Goal: Task Accomplishment & Management: Manage account settings

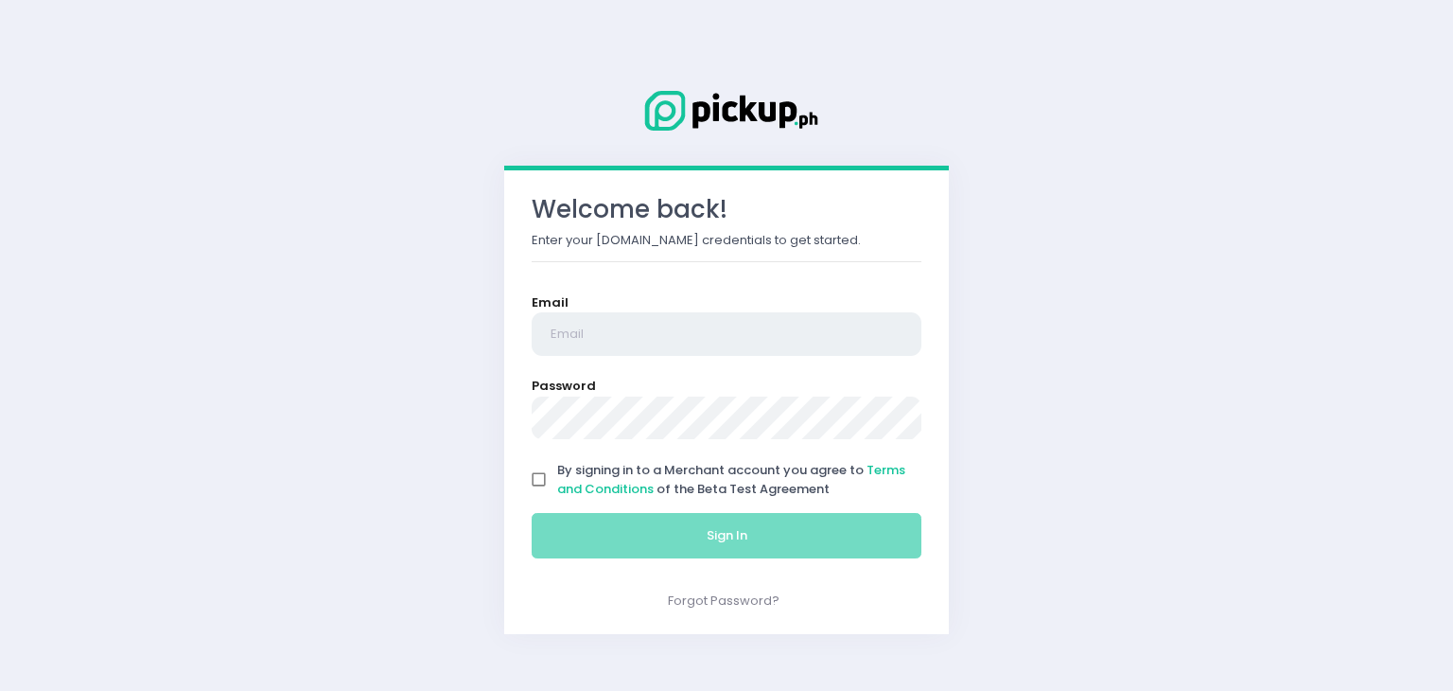
click at [729, 342] on input "email" at bounding box center [727, 334] width 390 height 44
type input "koja.matcha@gmail.com"
click at [556, 484] on input "By signing in to a Merchant account you agree to Terms and Conditions of the Be…" at bounding box center [539, 480] width 36 height 36
checkbox input "true"
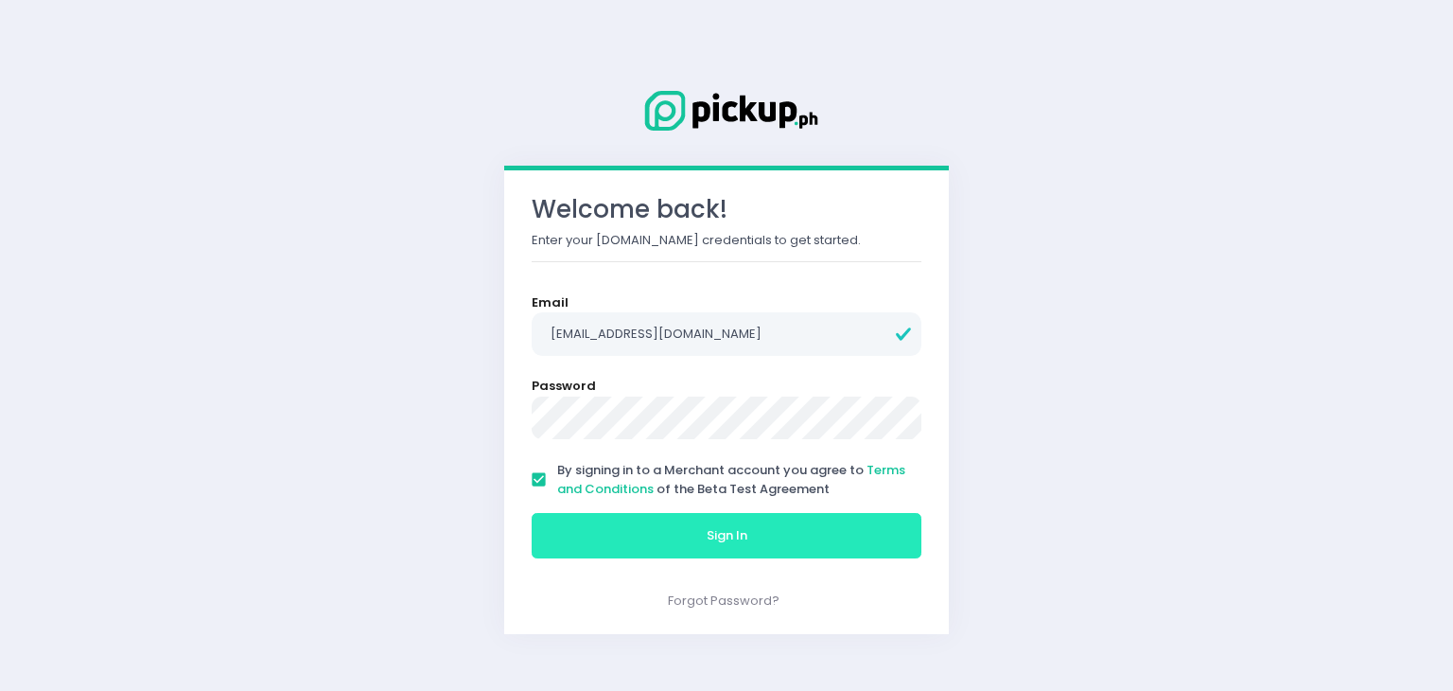
click at [572, 531] on button "Sign In" at bounding box center [727, 535] width 390 height 45
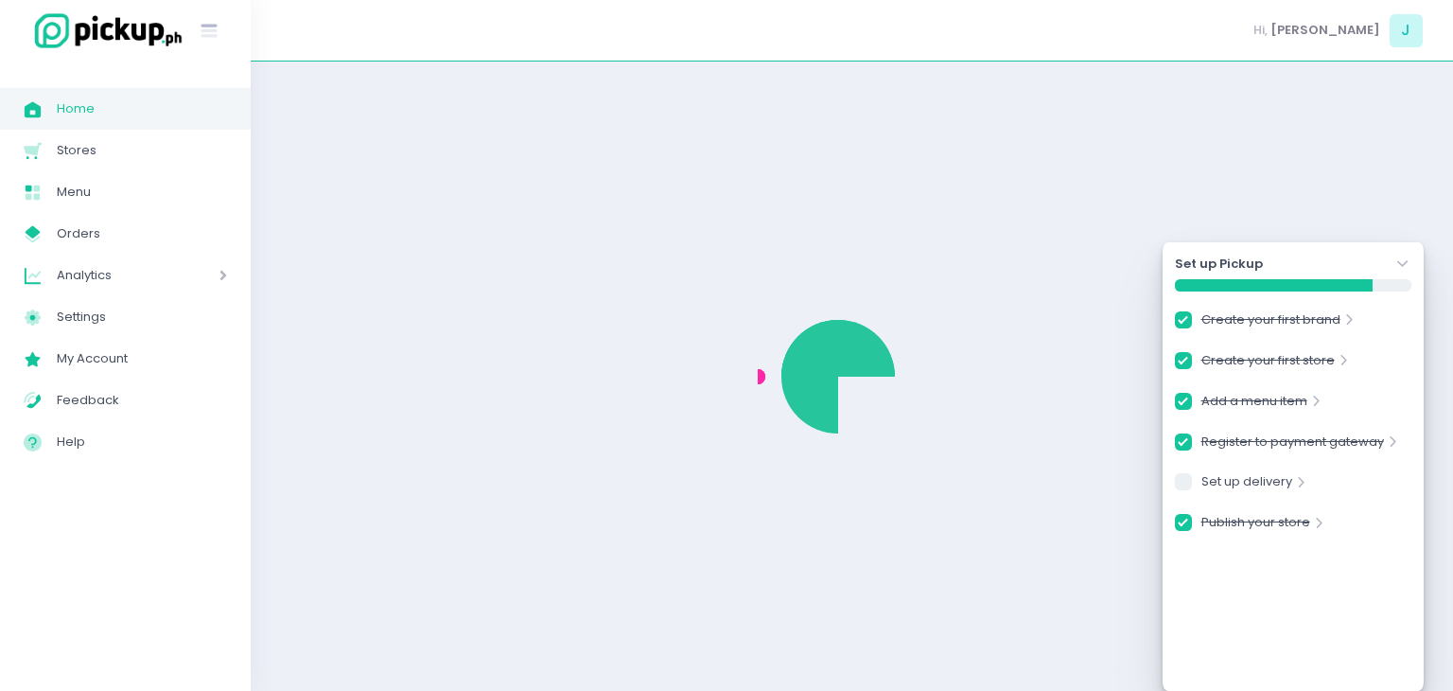
checkbox input "true"
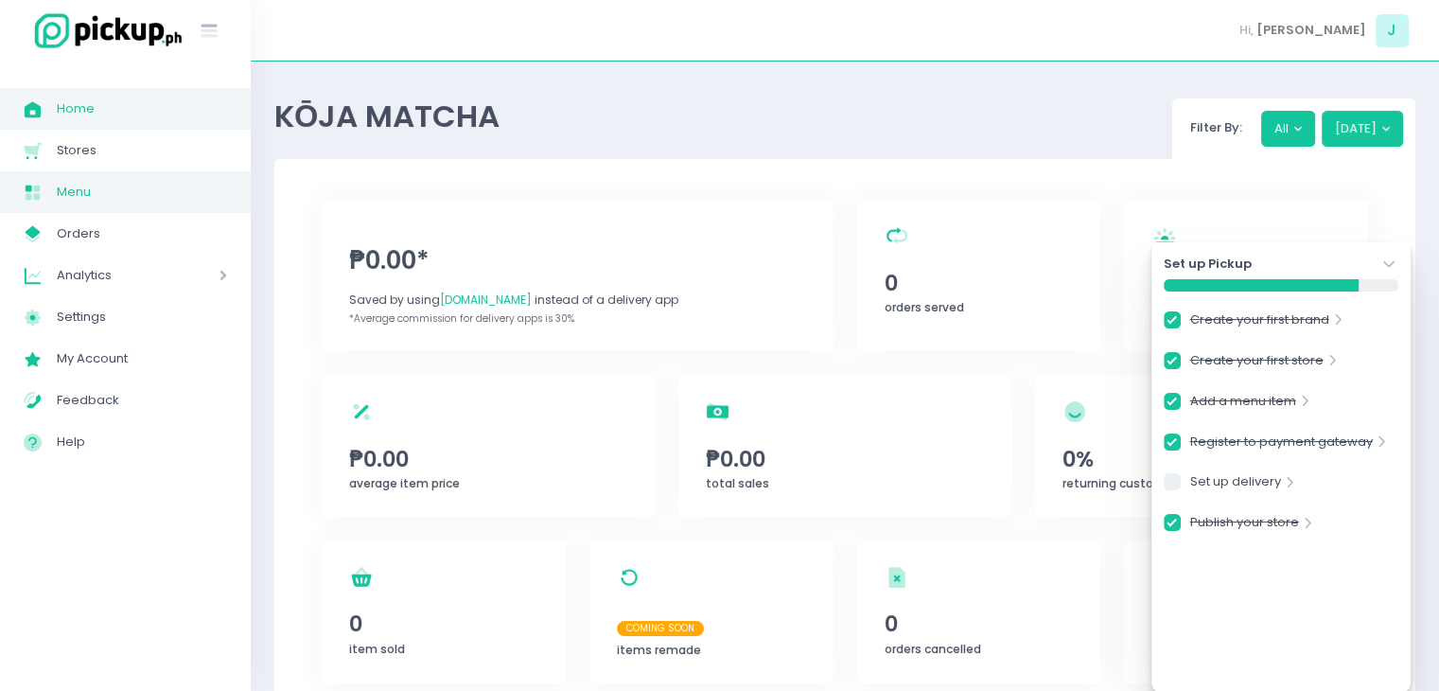
click at [95, 202] on span "Menu" at bounding box center [142, 192] width 170 height 25
checkbox input "true"
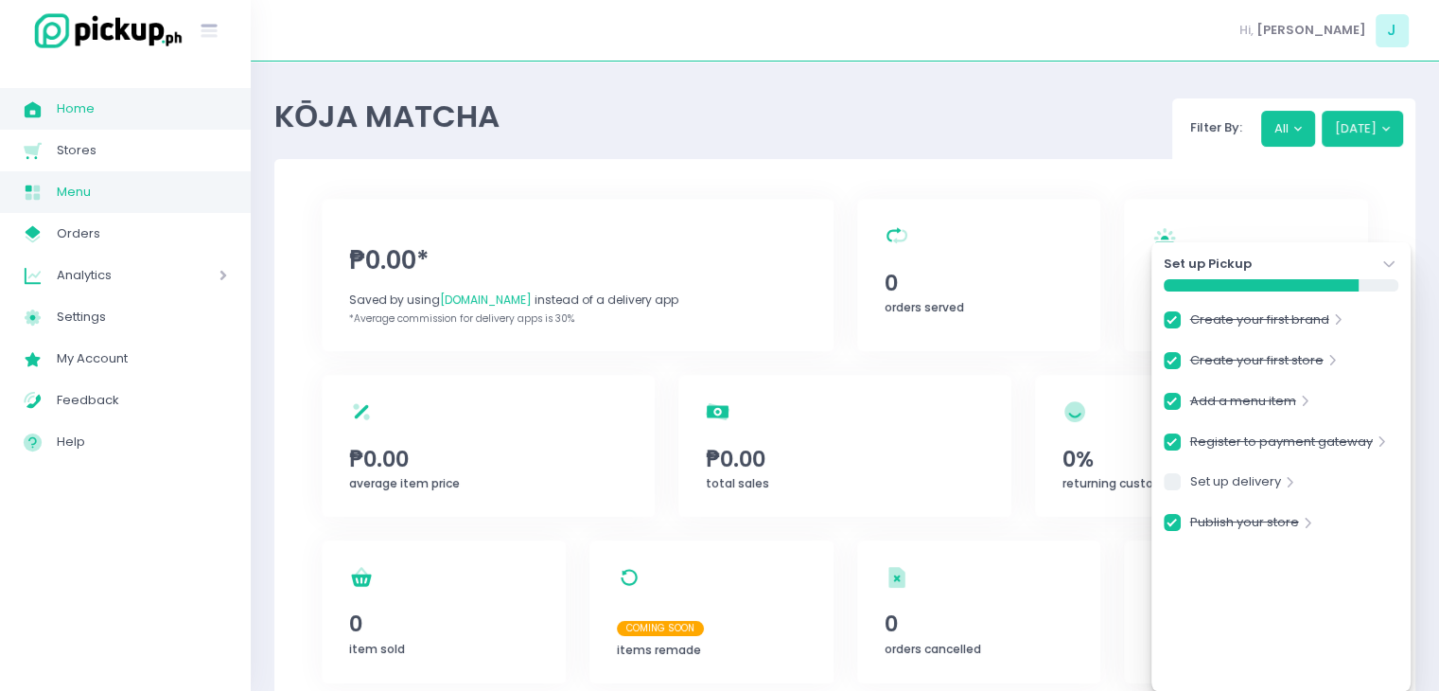
checkbox input "true"
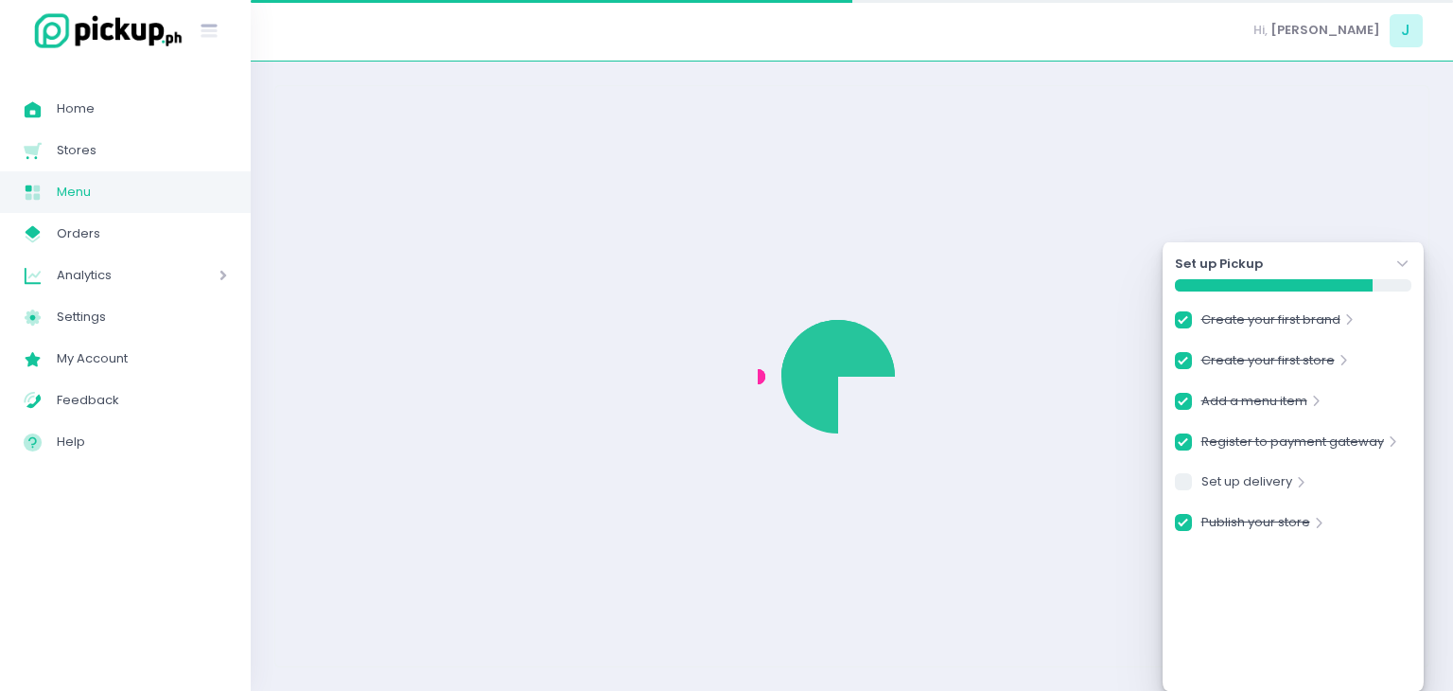
checkbox input "true"
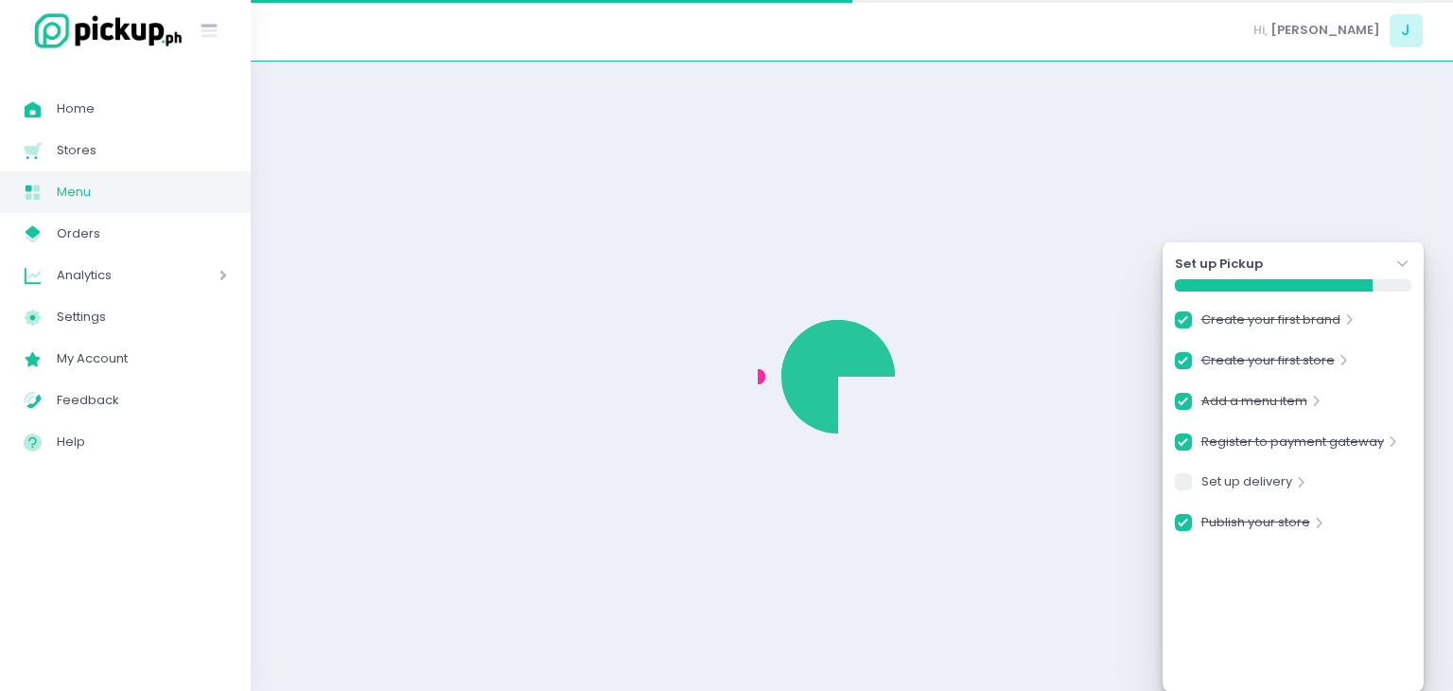
checkbox input "true"
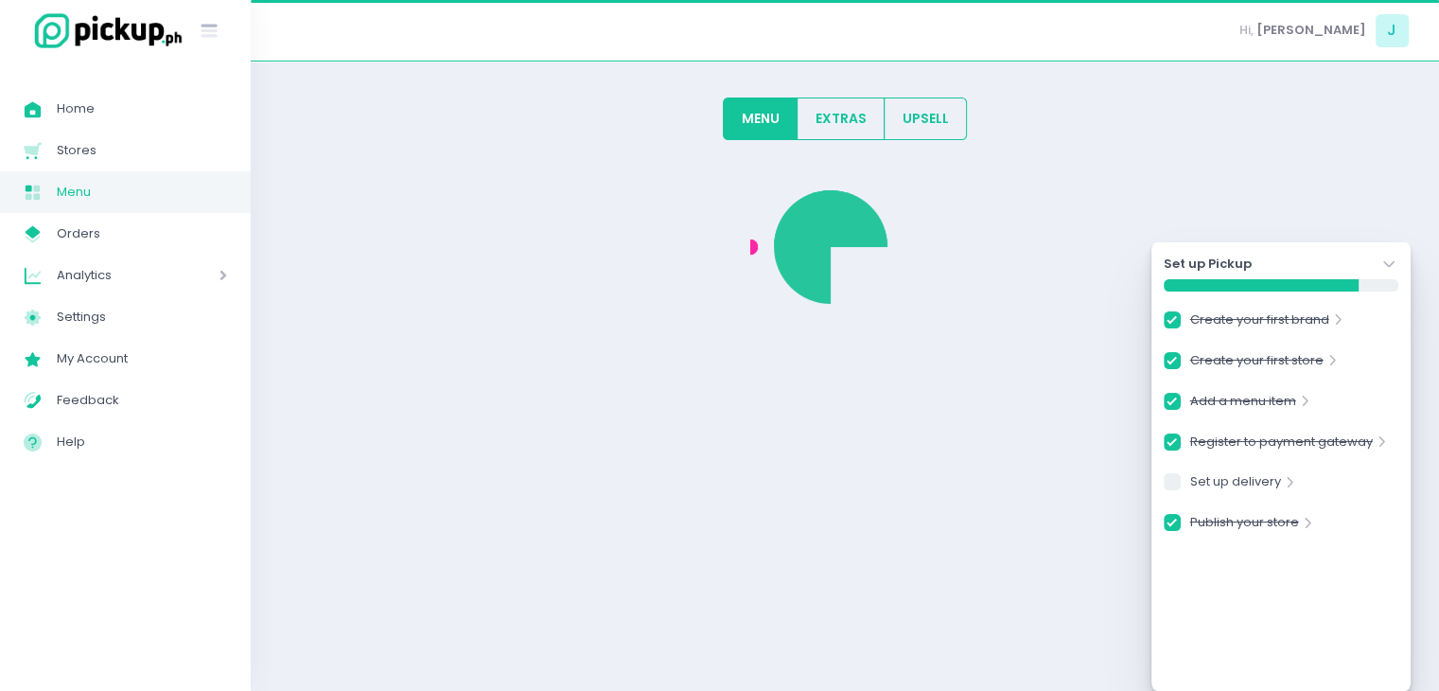
checkbox input "true"
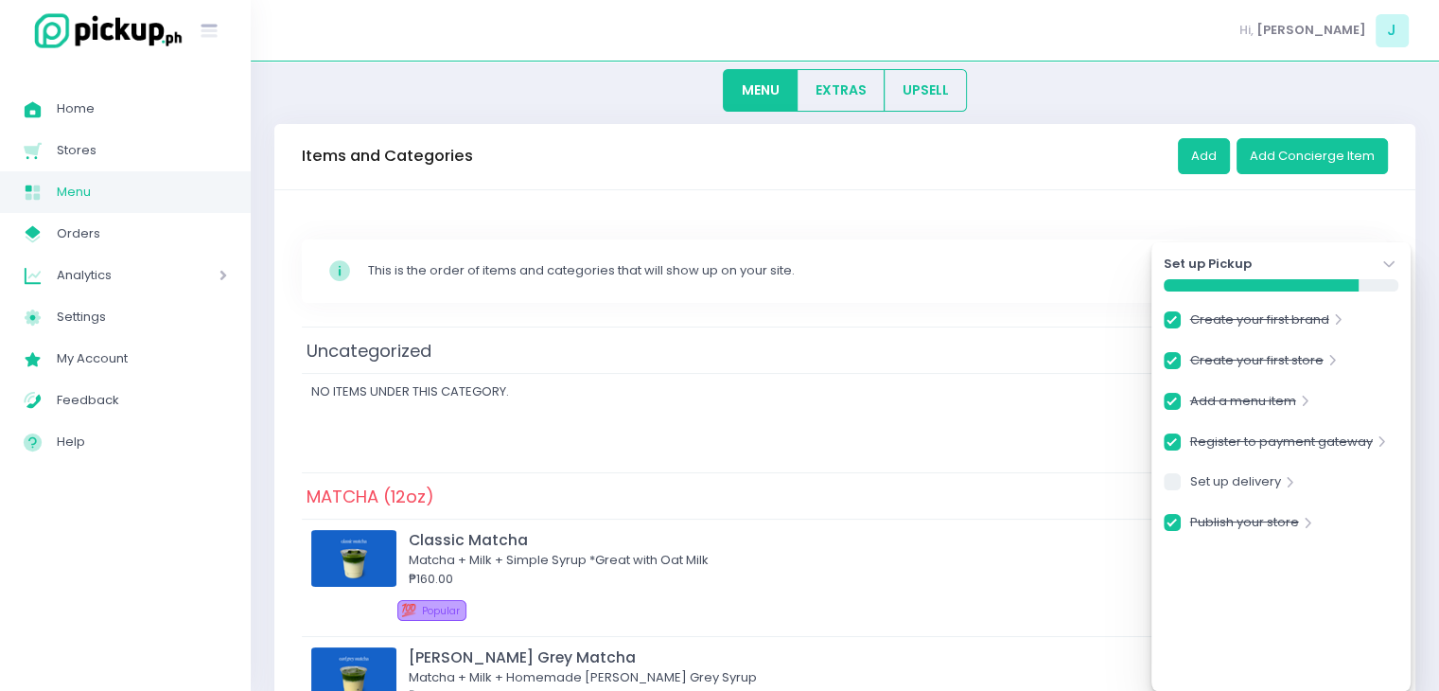
scroll to position [378, 0]
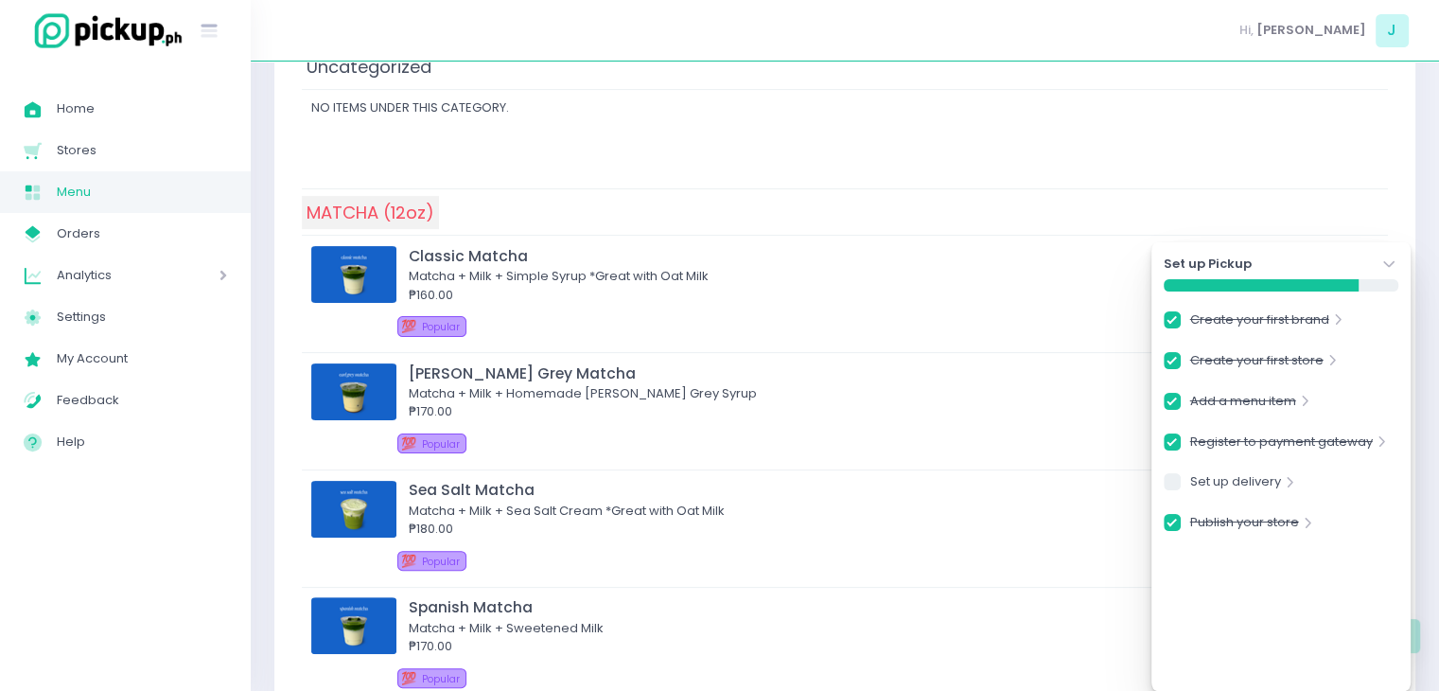
click at [371, 218] on span "MATCHA (12oz)" at bounding box center [370, 212] width 137 height 33
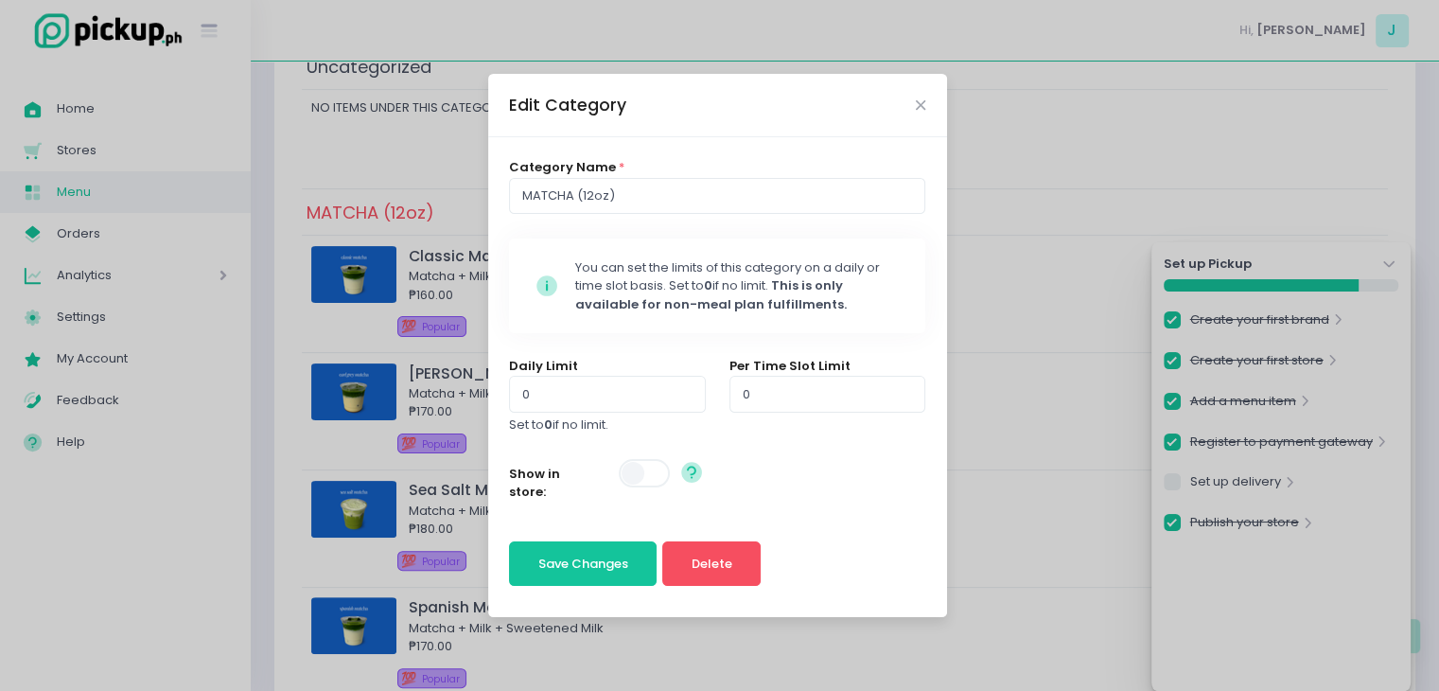
click at [643, 480] on span at bounding box center [646, 473] width 54 height 28
click at [582, 561] on span "Save Changes" at bounding box center [583, 563] width 90 height 18
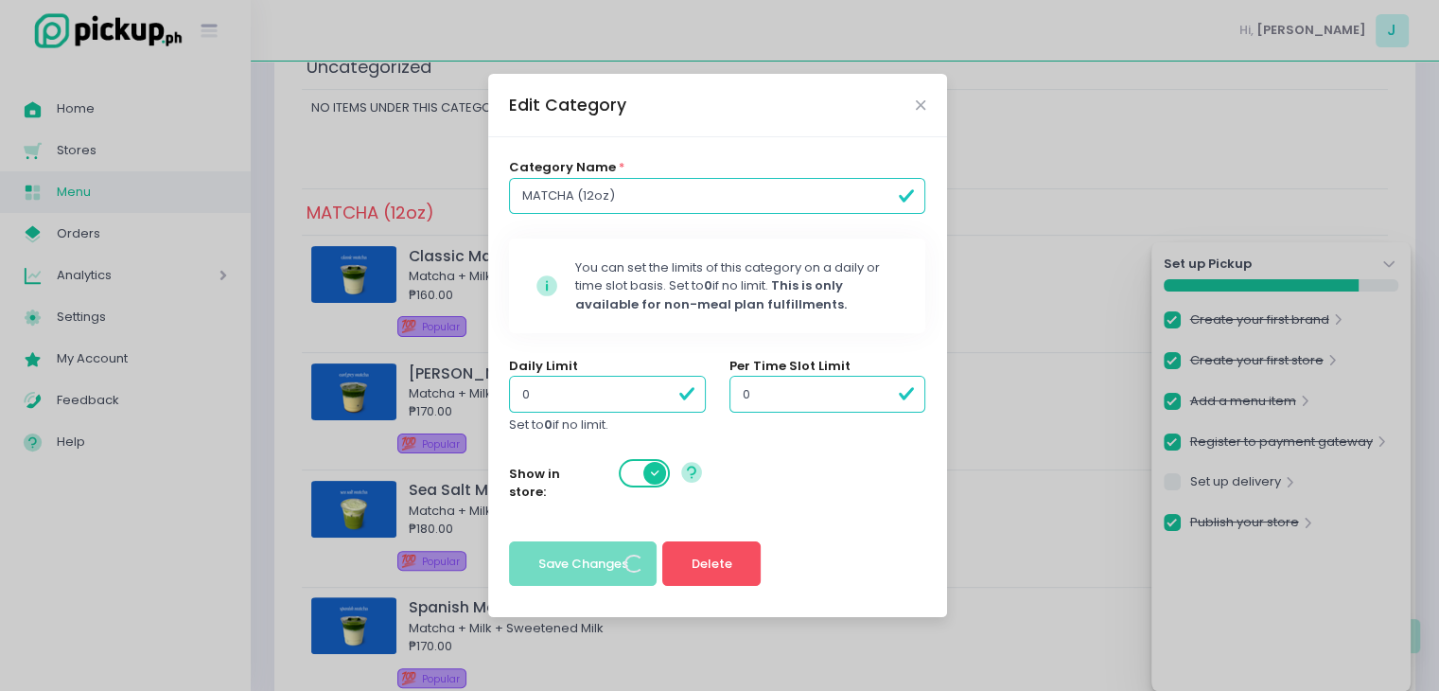
scroll to position [0, 0]
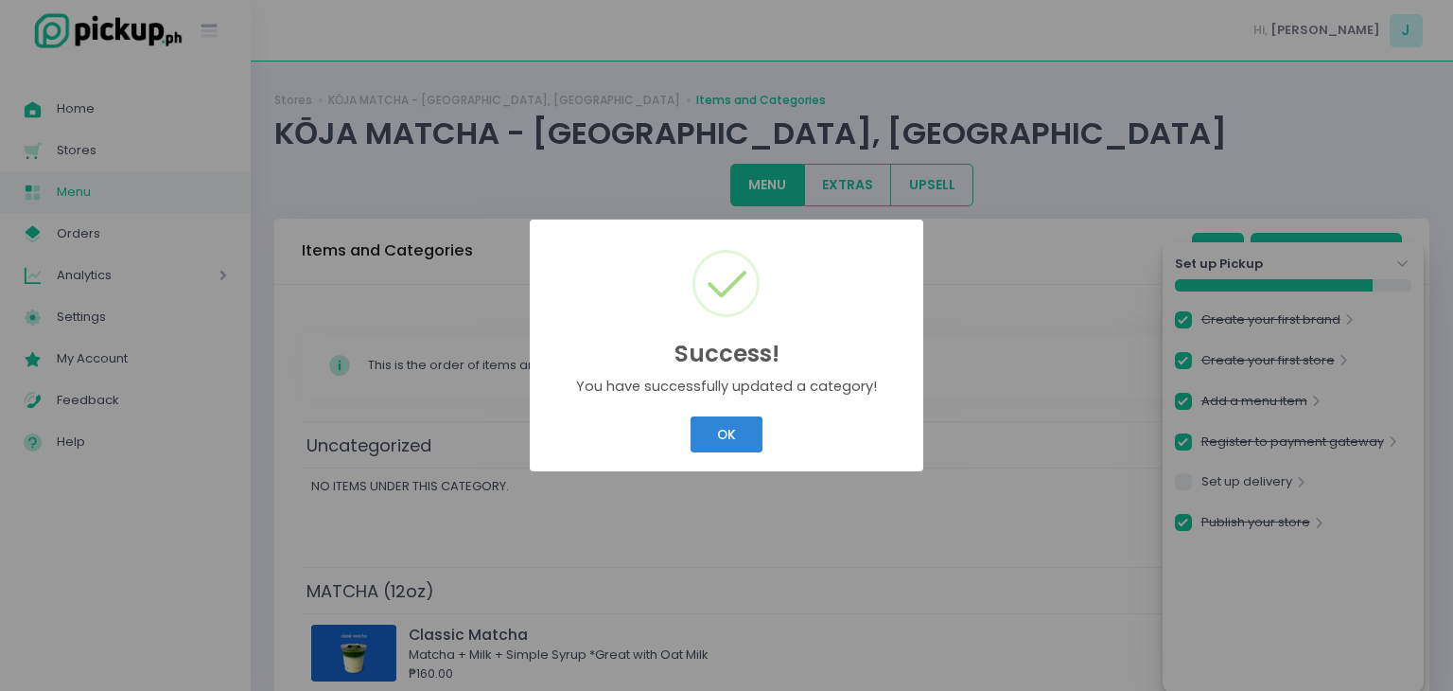
drag, startPoint x: 750, startPoint y: 440, endPoint x: 764, endPoint y: 430, distance: 17.6
click at [753, 435] on div "Success! × You have successfully updated a category! OK Cancel" at bounding box center [726, 345] width 1453 height 691
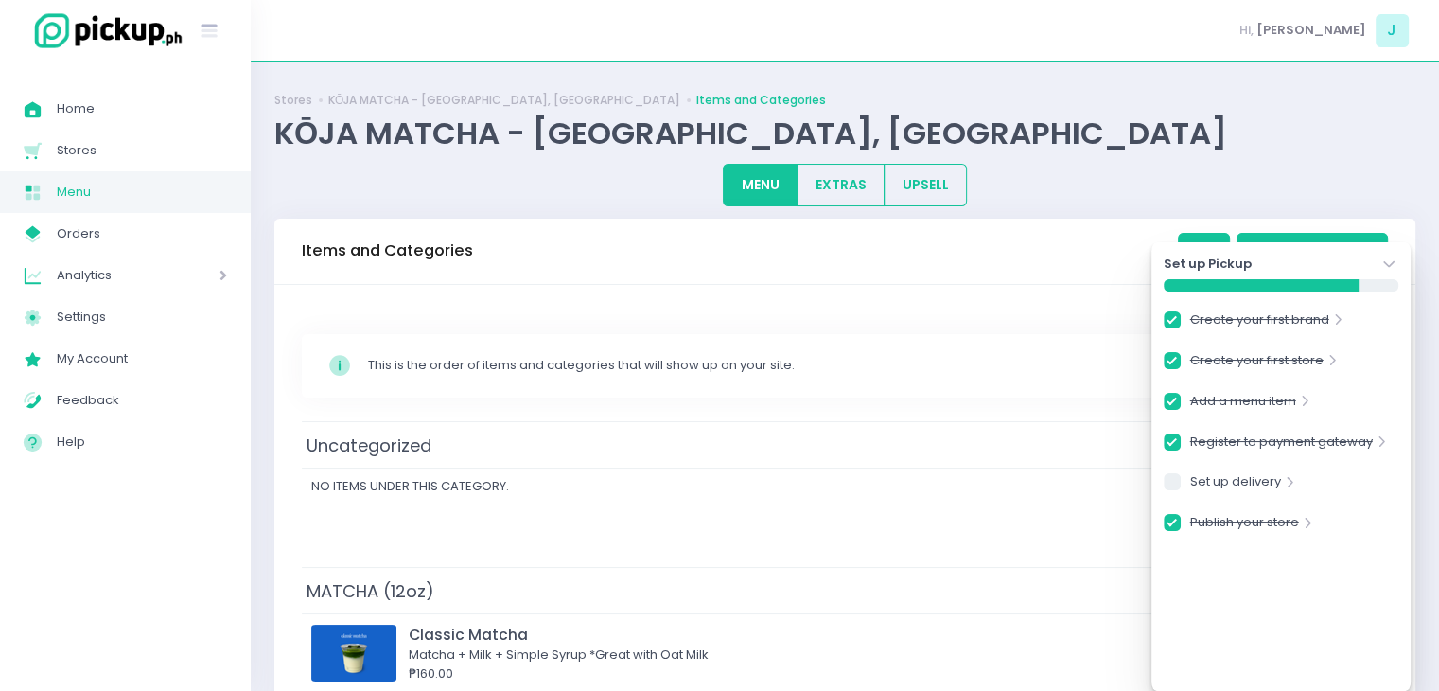
click at [1391, 254] on icon "Stockholm-icons / Navigation / Angle-down Created with Sketch." at bounding box center [1388, 263] width 19 height 19
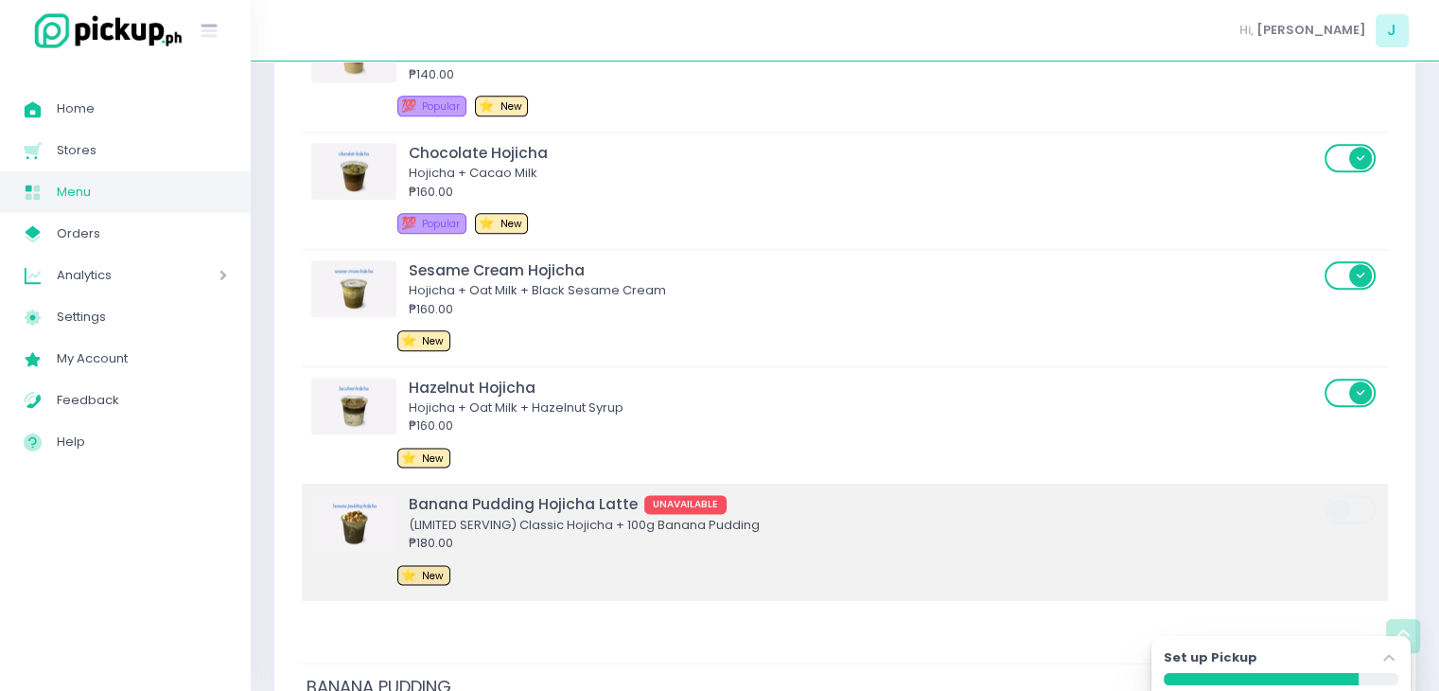
scroll to position [2081, 0]
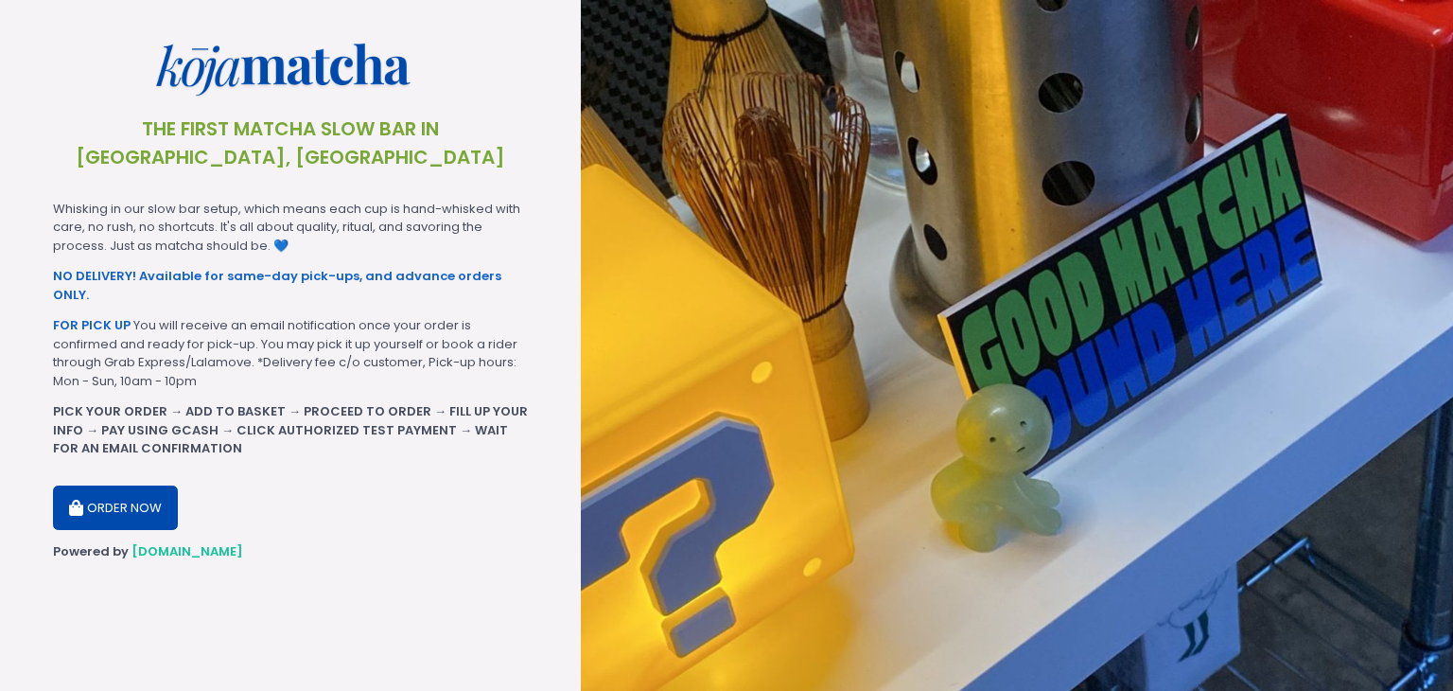
click at [159, 485] on button "ORDER NOW" at bounding box center [115, 507] width 125 height 45
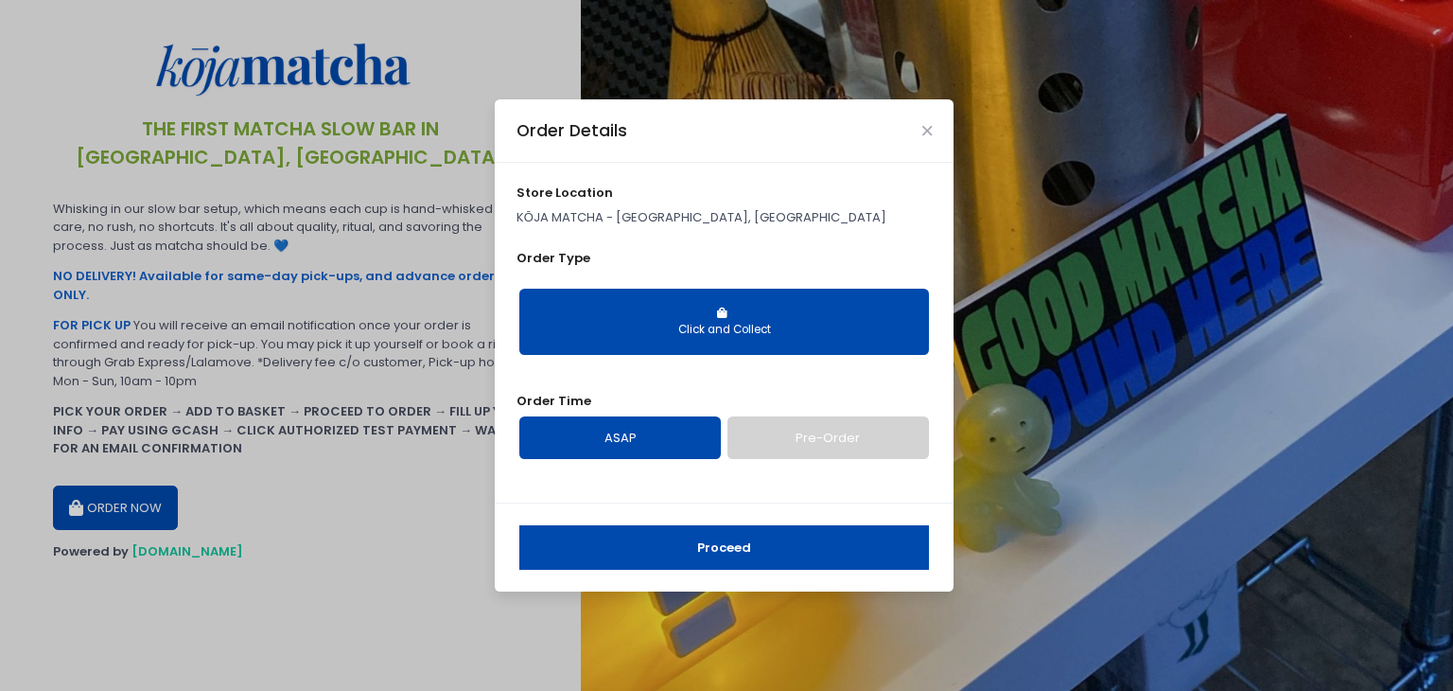
click at [703, 538] on button "Proceed" at bounding box center [724, 547] width 410 height 45
